Goal: Task Accomplishment & Management: Use online tool/utility

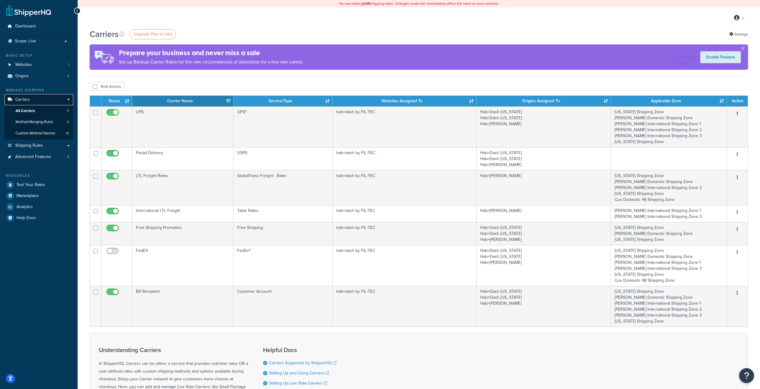
click at [31, 101] on link "Carriers" at bounding box center [38, 99] width 69 height 11
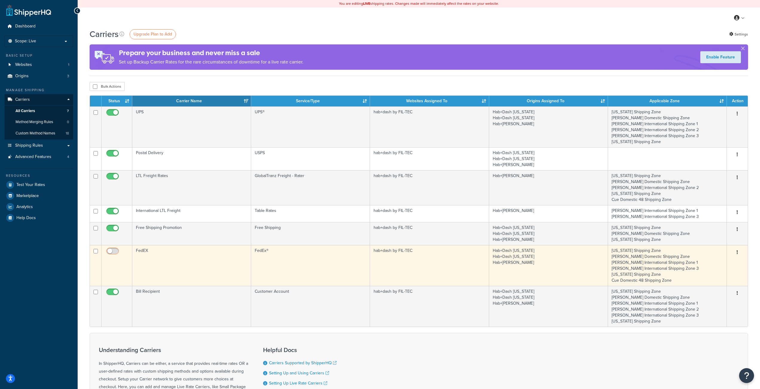
click at [116, 252] on input "checkbox" at bounding box center [113, 252] width 16 height 7
checkbox input "false"
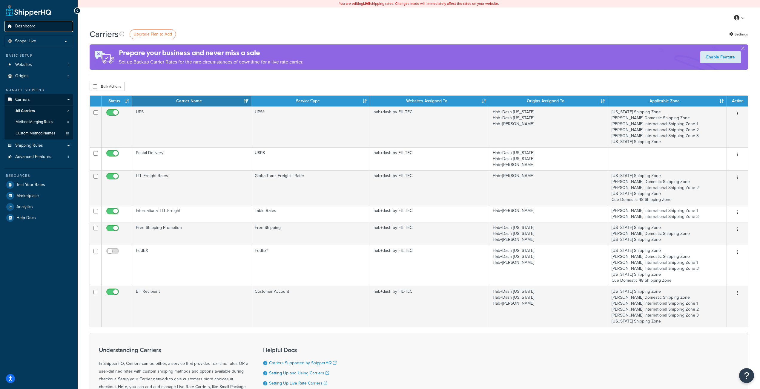
click at [29, 24] on span "Dashboard" at bounding box center [25, 26] width 20 height 5
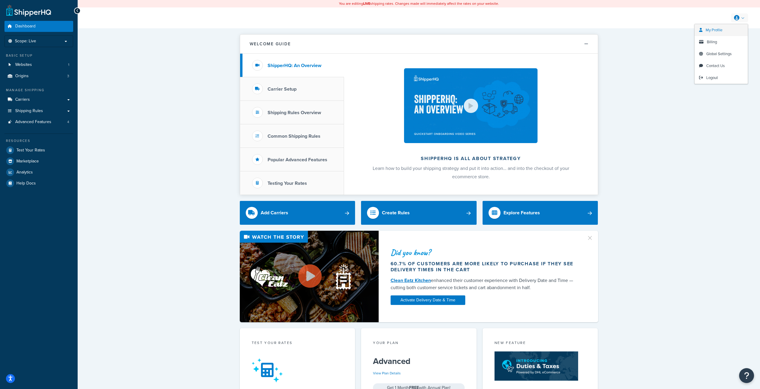
click at [716, 30] on span "My Profile" at bounding box center [713, 30] width 17 height 6
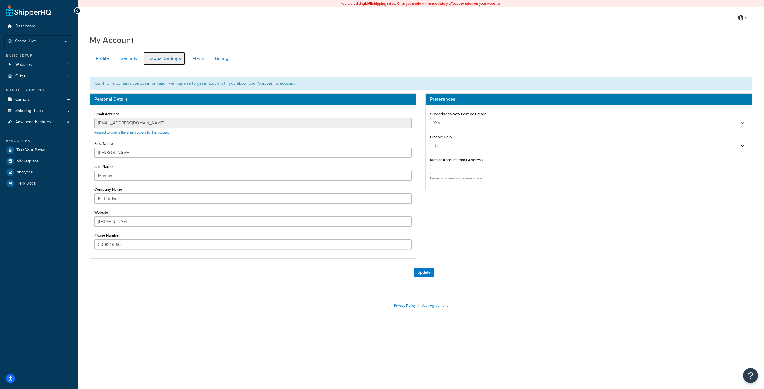
click at [164, 58] on link "Global Settings" at bounding box center [164, 58] width 43 height 13
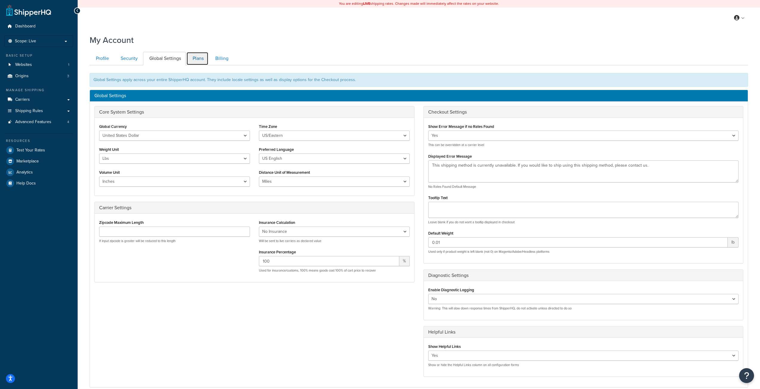
click at [195, 61] on link "Plans" at bounding box center [197, 58] width 22 height 13
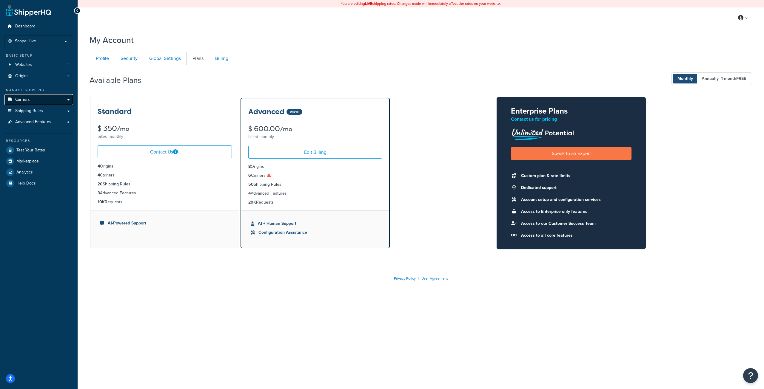
click at [19, 100] on span "Carriers" at bounding box center [22, 99] width 15 height 5
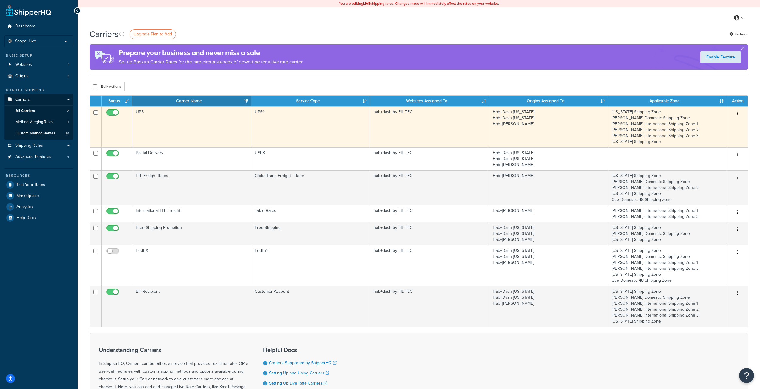
click at [736, 113] on button "button" at bounding box center [737, 114] width 8 height 10
click at [710, 124] on link "Edit" at bounding box center [712, 126] width 47 height 12
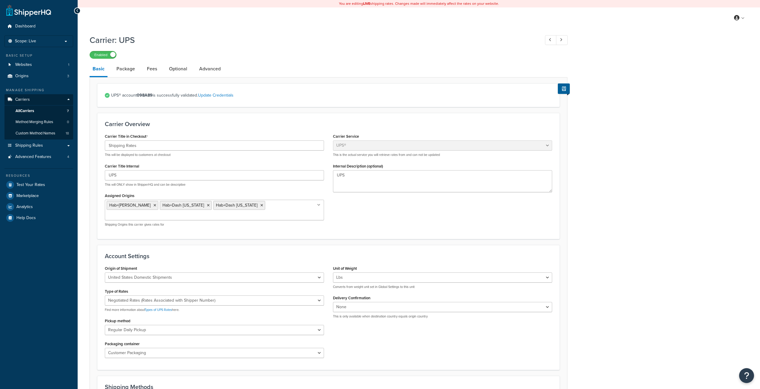
select select "ups"
click at [34, 185] on span "Test Your Rates" at bounding box center [30, 185] width 29 height 5
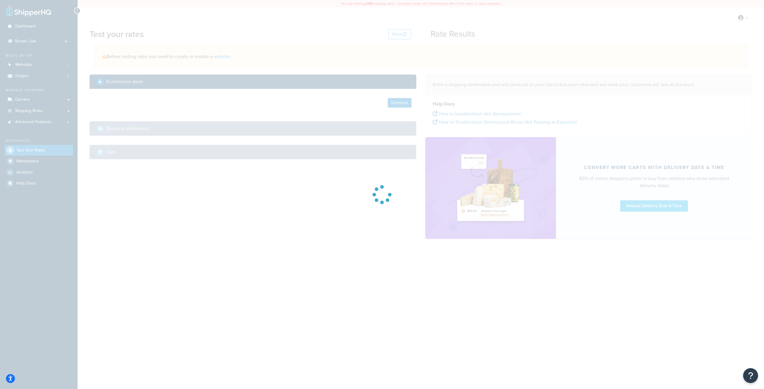
select select "TX"
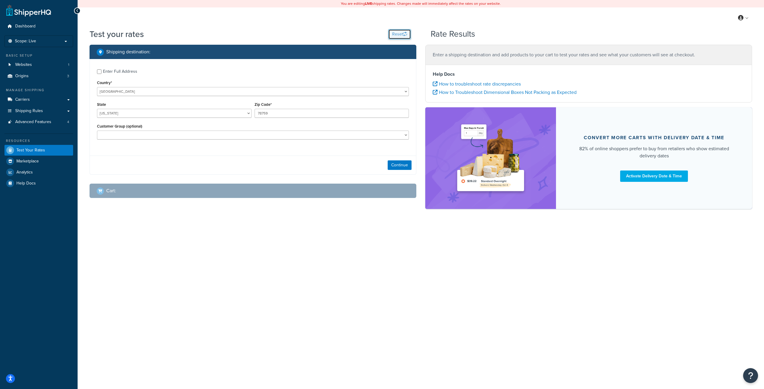
click at [398, 34] on button "Reset" at bounding box center [399, 34] width 23 height 10
click at [132, 135] on select "Cue Wholesale Dealer Dealer-D Dealer-D-Terms Dealer-Terms Default (General) Dis…" at bounding box center [253, 135] width 312 height 9
select select "E-L4"
click at [97, 131] on select "Cue Wholesale Dealer Dealer-D Dealer-D-Terms Dealer-Terms Default (General) Dis…" at bounding box center [253, 135] width 312 height 9
click at [404, 166] on button "Continue" at bounding box center [400, 166] width 24 height 10
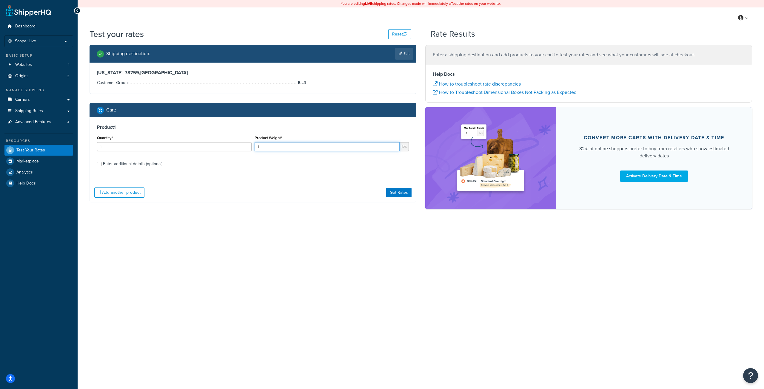
click at [271, 147] on input "1" at bounding box center [327, 146] width 145 height 9
type input "1"
type input "2.5"
click at [127, 163] on div "Enter additional details (optional)" at bounding box center [132, 164] width 59 height 8
click at [101, 163] on input "Enter additional details (optional)" at bounding box center [99, 164] width 4 height 4
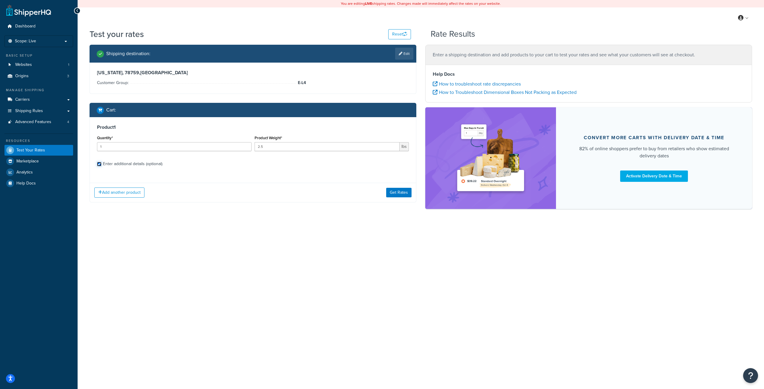
checkbox input "true"
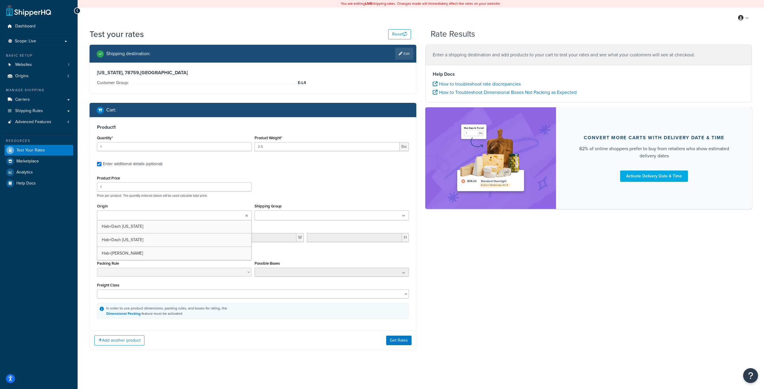
click at [141, 218] on input "Origin" at bounding box center [125, 216] width 53 height 7
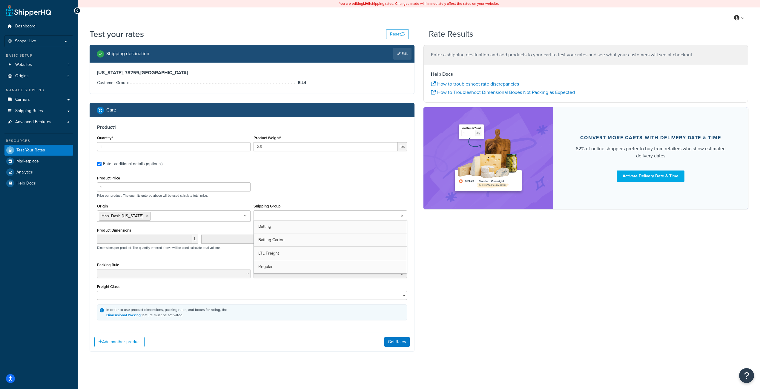
click at [284, 217] on input "Shipping Group" at bounding box center [281, 216] width 53 height 7
click at [323, 186] on div "Product Price 1 Price per product. The quantity entered above will be used calc…" at bounding box center [252, 186] width 313 height 24
click at [396, 340] on button "Get Rates" at bounding box center [396, 343] width 25 height 10
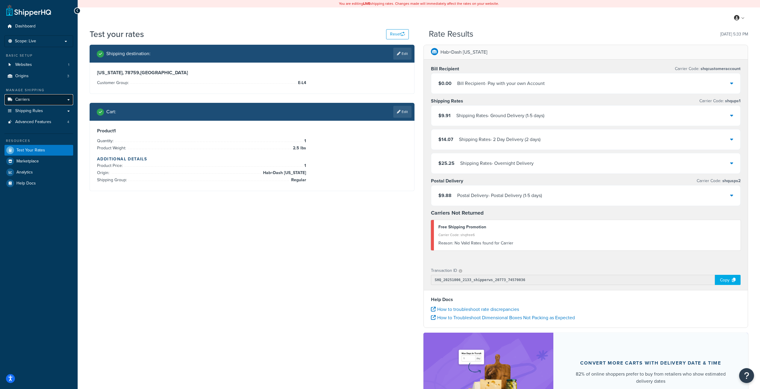
click at [36, 98] on link "Carriers" at bounding box center [38, 99] width 69 height 11
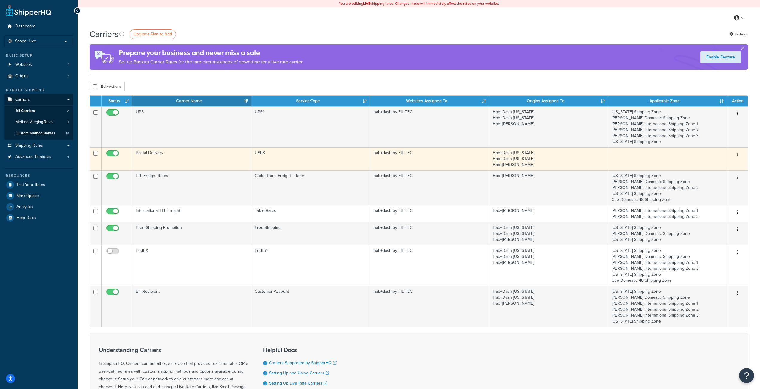
click at [736, 154] on button "button" at bounding box center [737, 155] width 8 height 10
click at [700, 167] on link "Edit" at bounding box center [712, 167] width 47 height 12
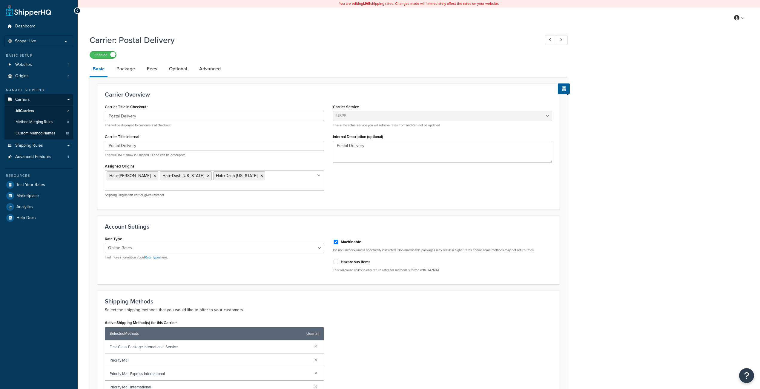
select select "usps"
select select "ONLINE"
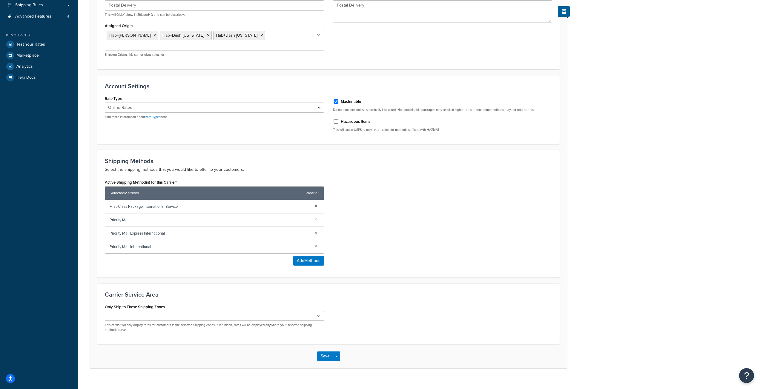
scroll to position [141, 0]
click at [319, 315] on icon at bounding box center [318, 317] width 3 height 4
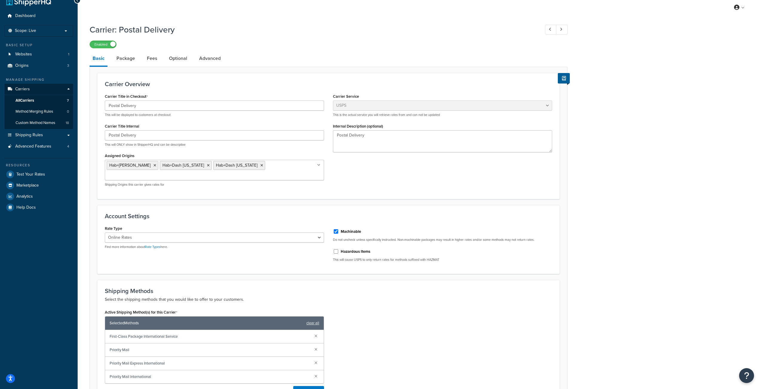
scroll to position [0, 0]
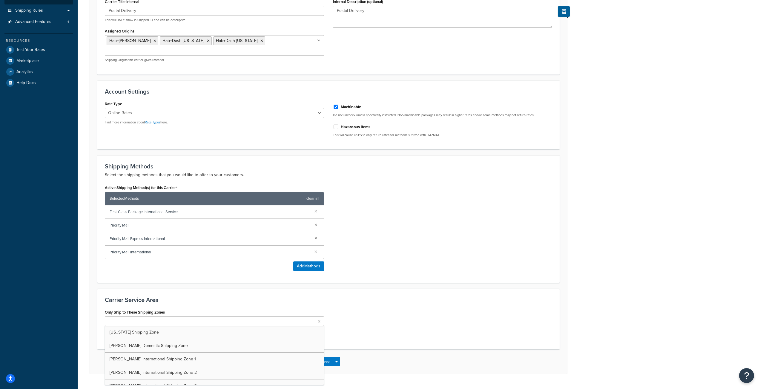
scroll to position [141, 0]
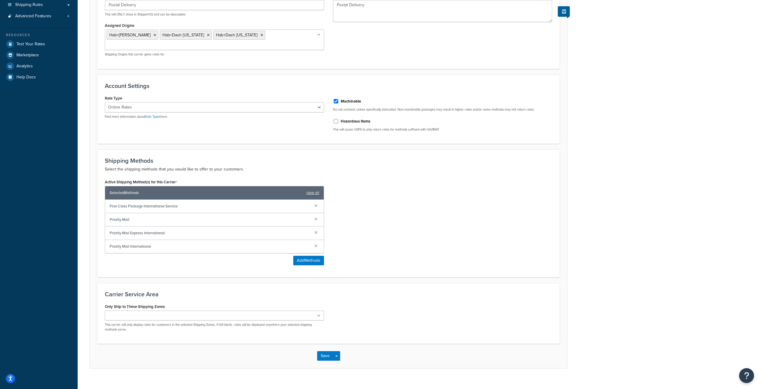
click at [410, 238] on div "Active Shipping Method(s) for this Carrier Selected Methods clear all First-Cla…" at bounding box center [328, 224] width 456 height 92
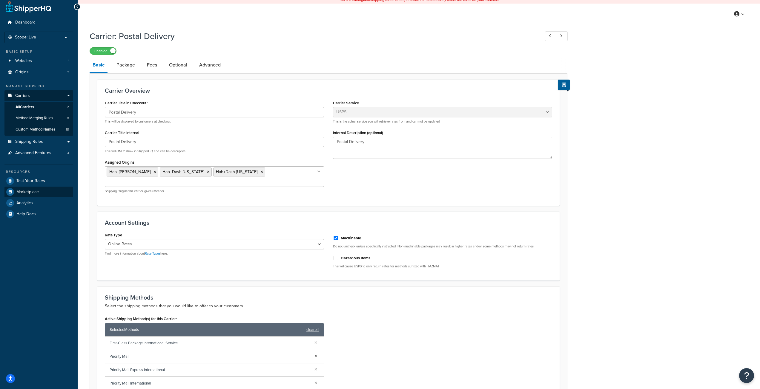
scroll to position [0, 0]
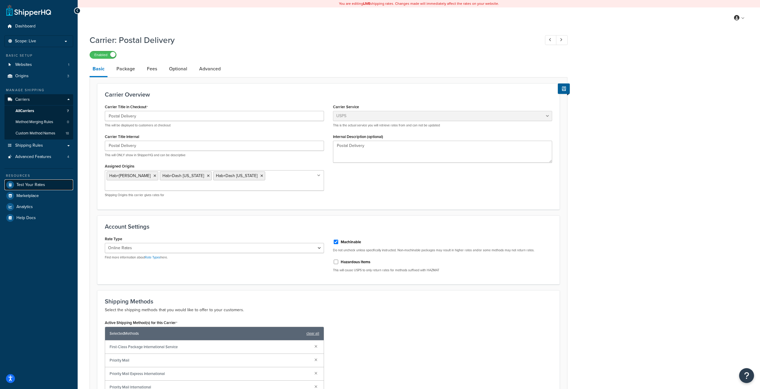
click at [25, 186] on span "Test Your Rates" at bounding box center [30, 185] width 29 height 5
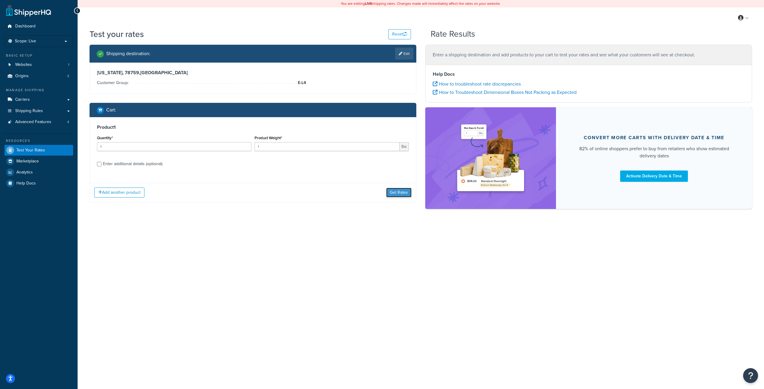
click at [398, 196] on button "Get Rates" at bounding box center [398, 193] width 25 height 10
